Goal: Information Seeking & Learning: Learn about a topic

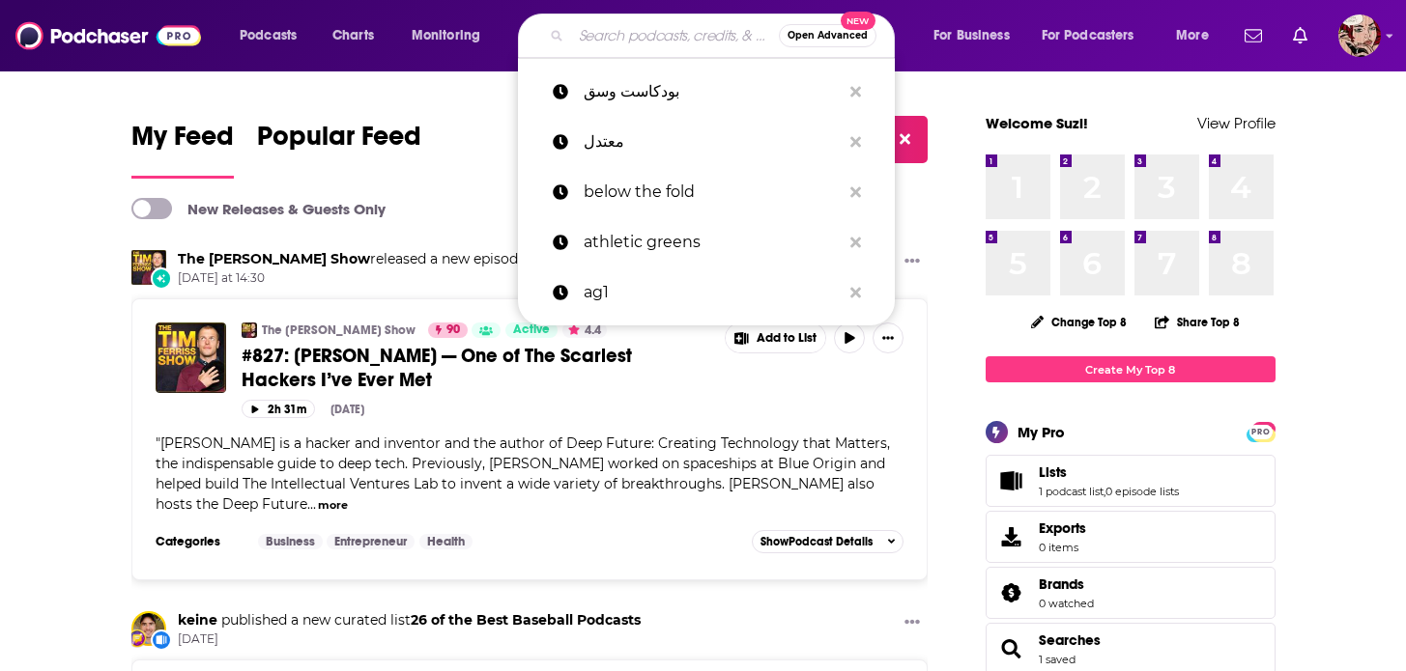
click at [618, 39] on input "Search podcasts, credits, & more..." at bounding box center [675, 35] width 208 height 31
click at [643, 35] on input "Search podcasts, credits, & more..." at bounding box center [675, 35] width 208 height 31
click at [642, 96] on p "بودكاست وسق" at bounding box center [712, 92] width 257 height 50
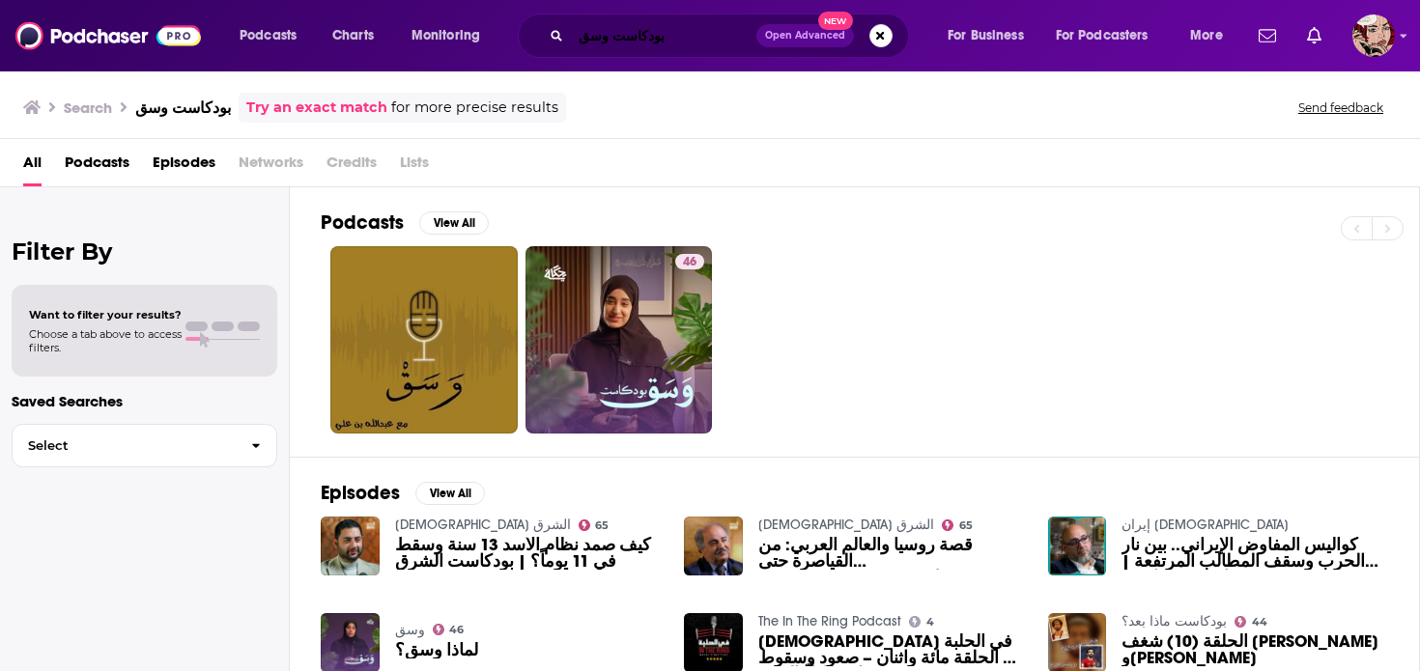
click at [646, 30] on input "بودكاست وسق" at bounding box center [663, 35] width 185 height 31
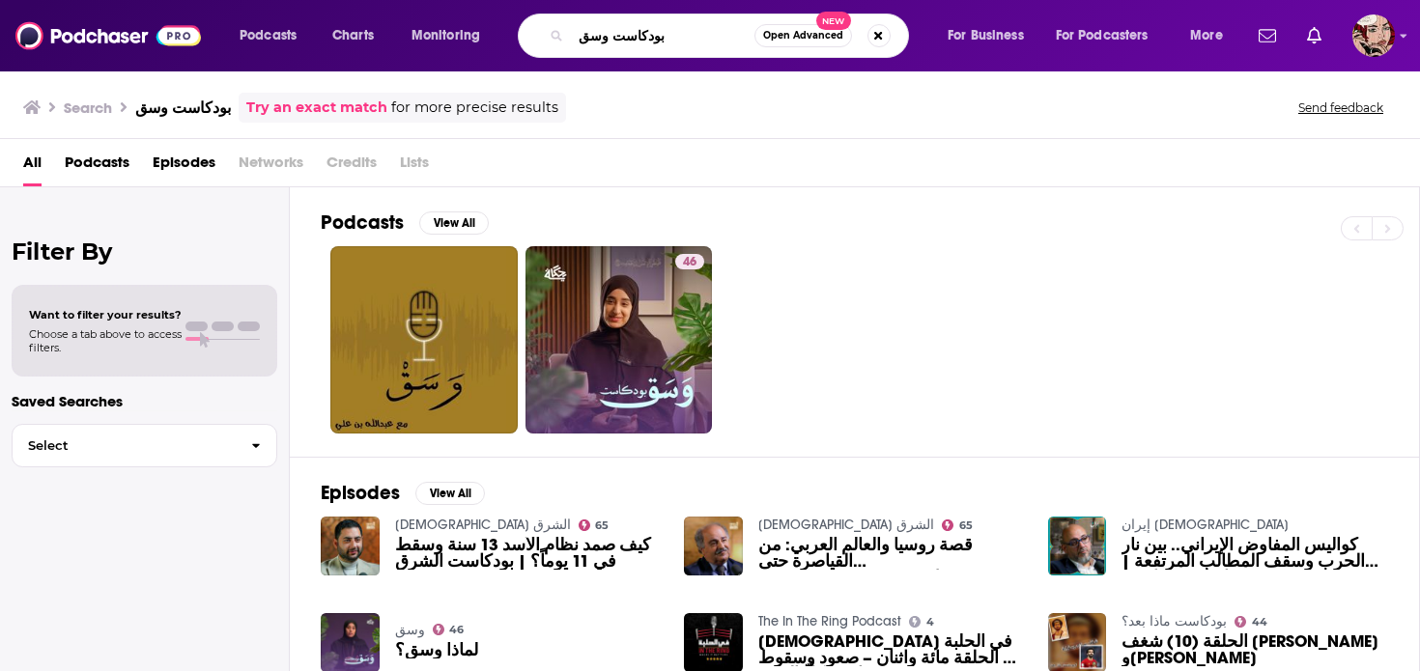
click at [646, 30] on input "بودكاست وسق" at bounding box center [663, 35] width 184 height 31
paste input "البحث عن معنى"
type input "بودكاست البحث عن معنى"
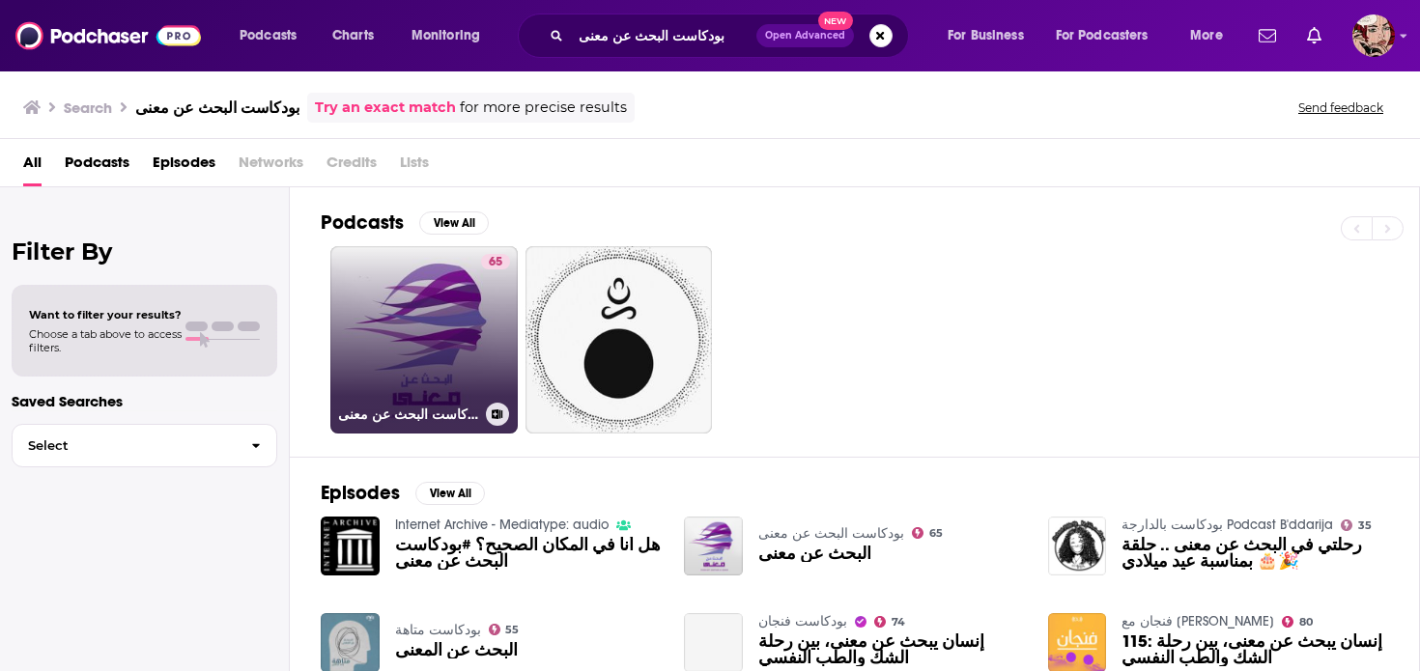
click at [478, 325] on link "65 بودكاست البحث عن معنى" at bounding box center [423, 339] width 187 height 187
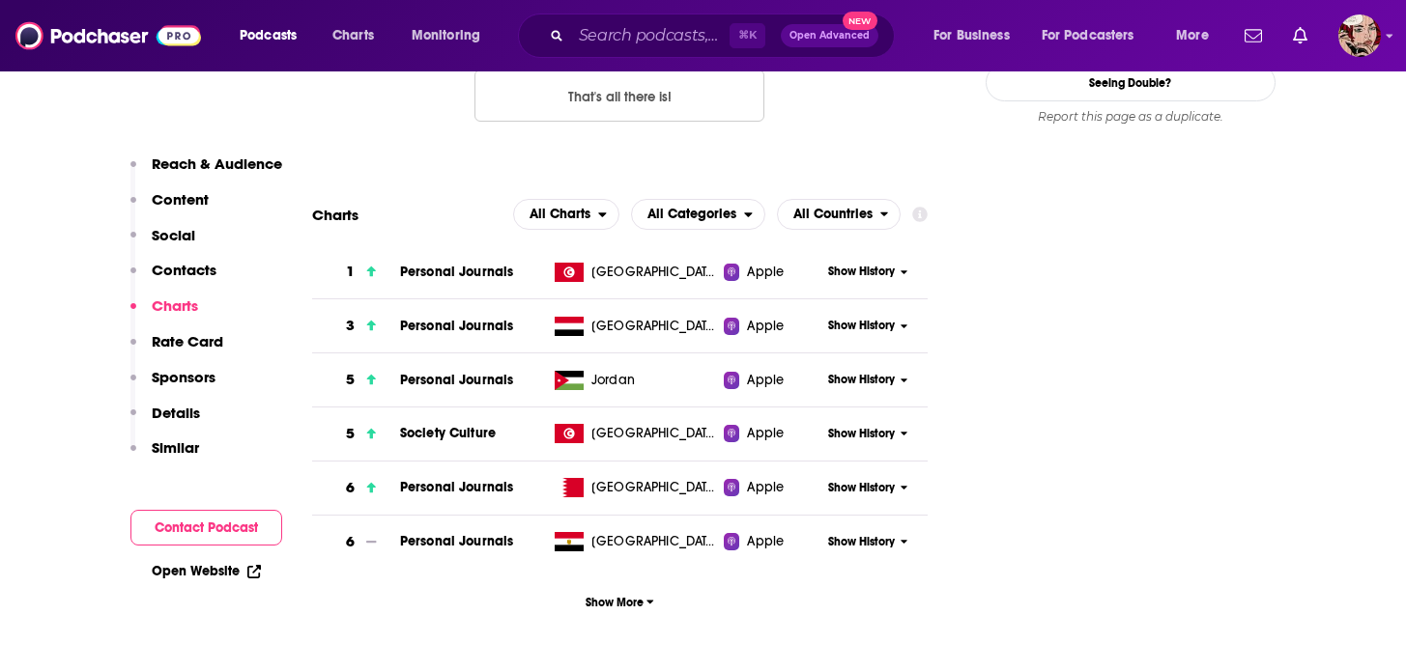
scroll to position [1972, 0]
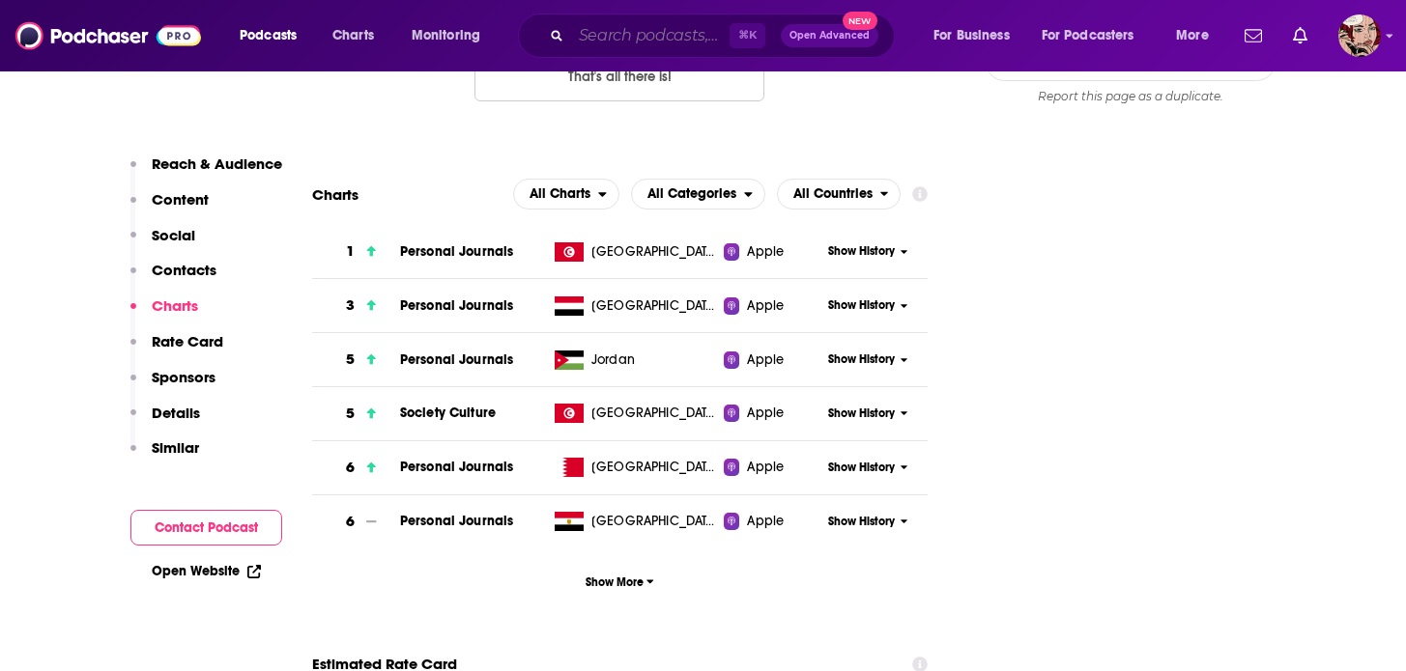
click at [605, 39] on input "Search podcasts, credits, & more..." at bounding box center [650, 35] width 158 height 31
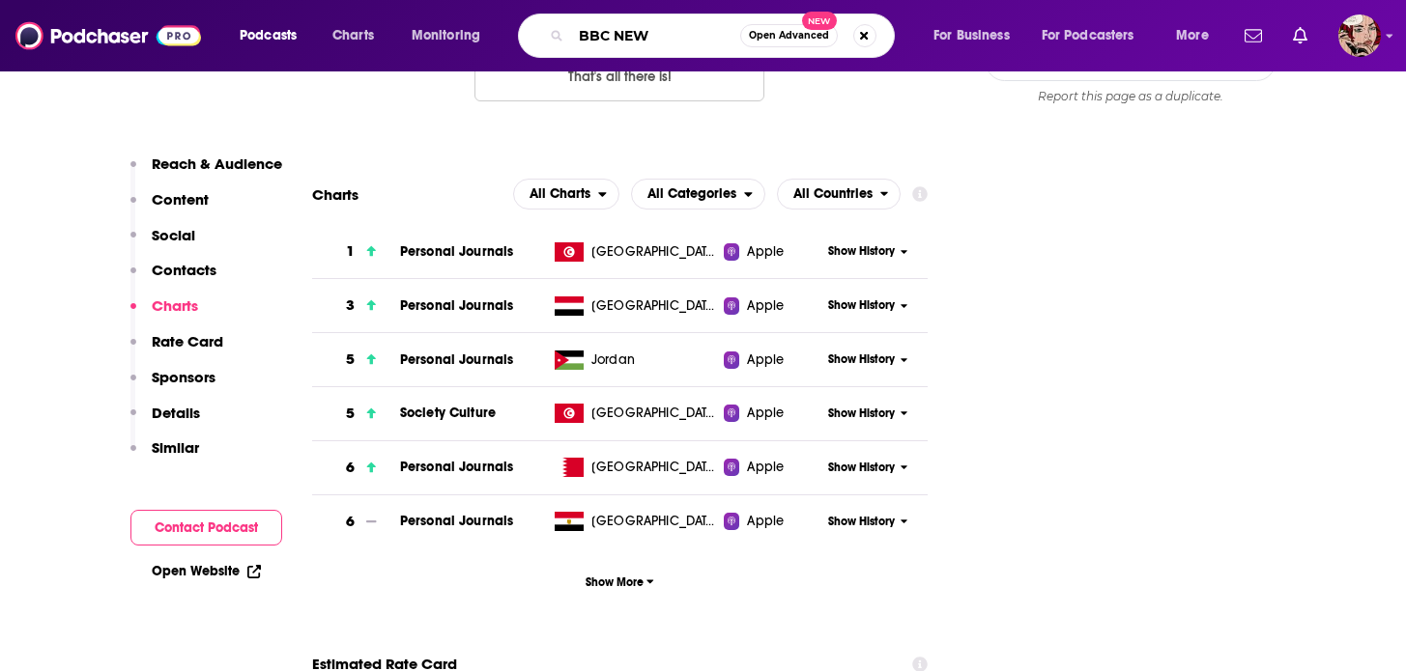
type input "BBC NEWS"
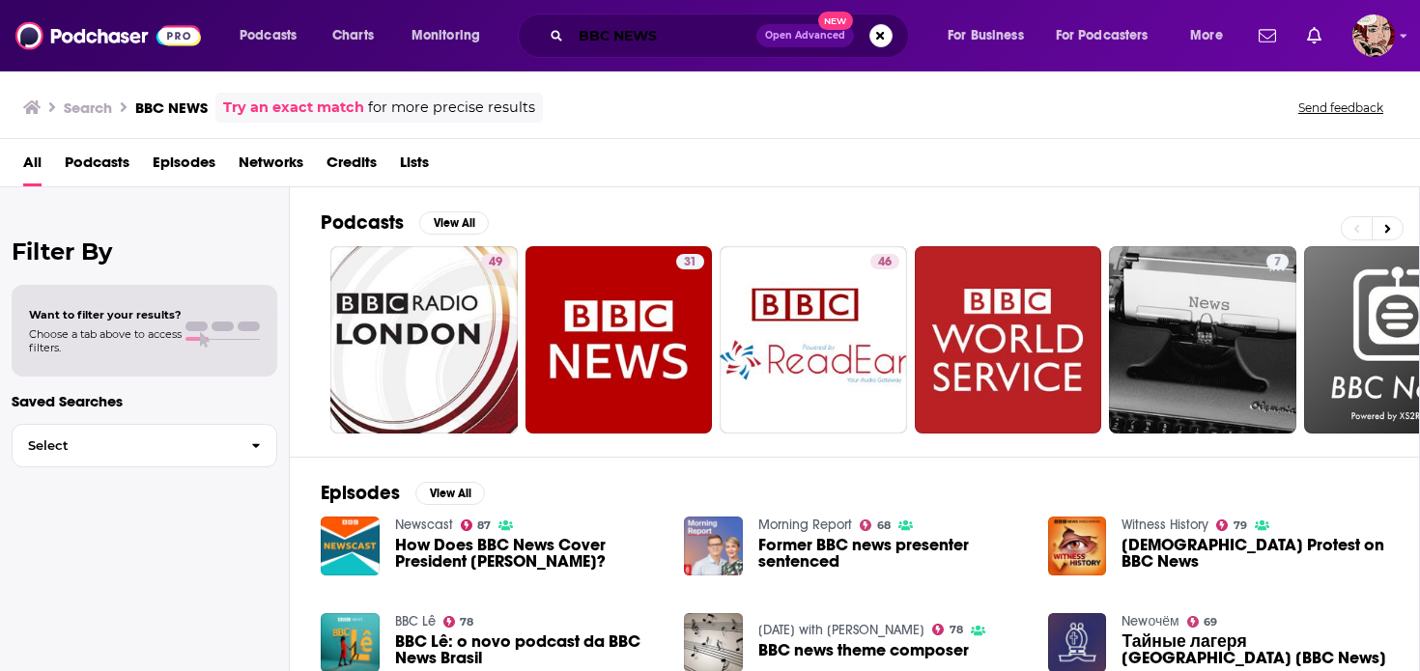
click at [613, 38] on input "BBC NEWS" at bounding box center [663, 35] width 185 height 31
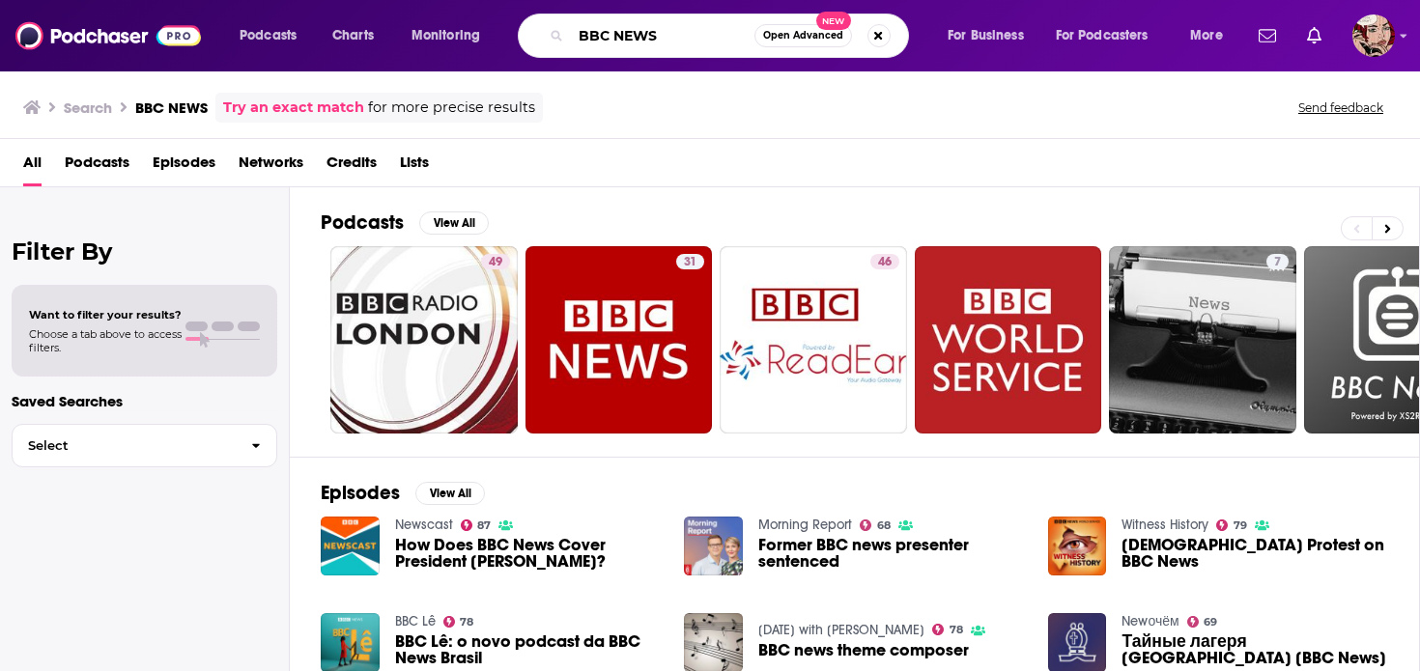
click at [582, 34] on input "BBC NEWS" at bounding box center [663, 35] width 184 height 31
type input "GLOBAL BBC NEWS"
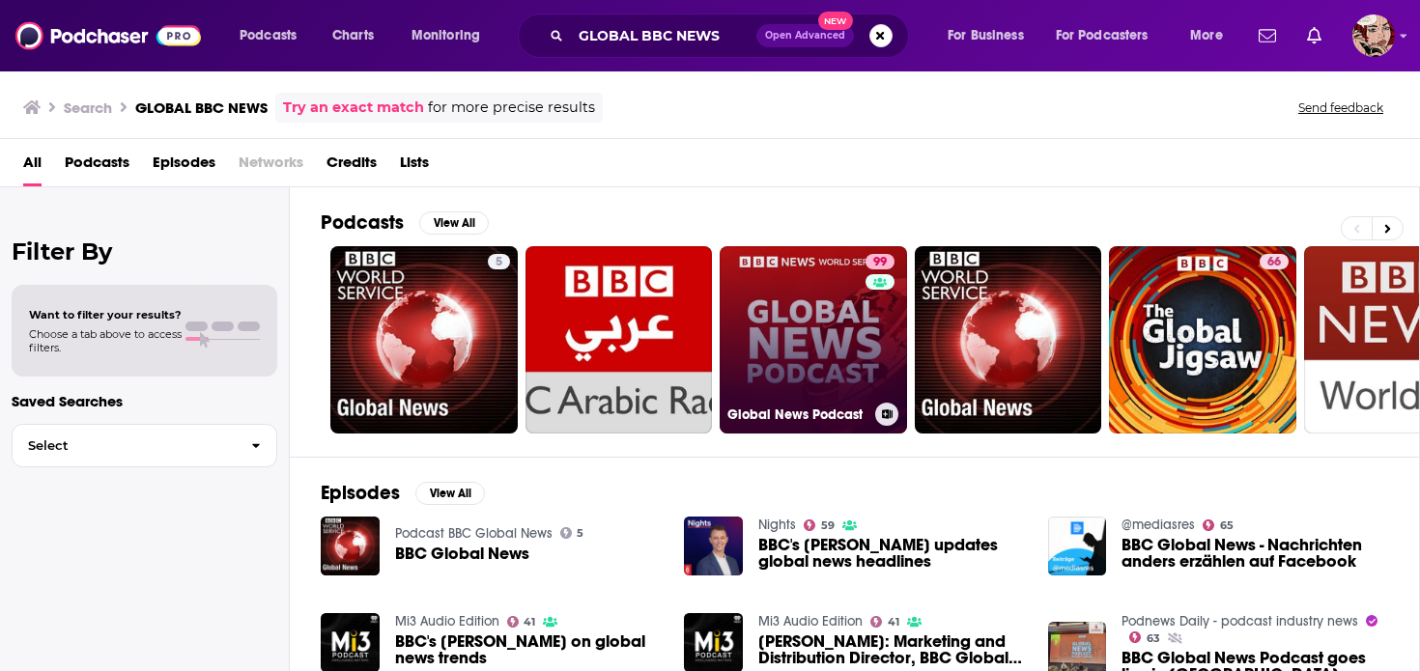
click at [809, 348] on link "99 Global News Podcast" at bounding box center [813, 339] width 187 height 187
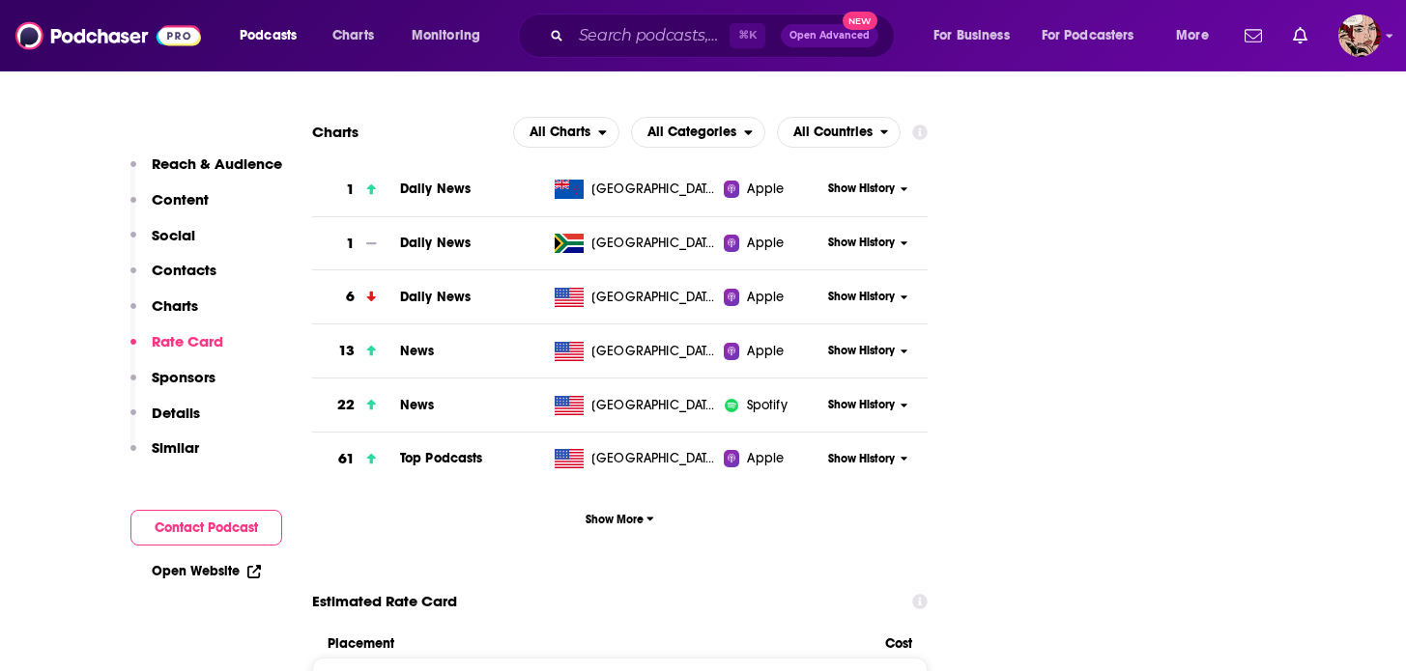
scroll to position [2567, 0]
